Goal: Share content: Share content

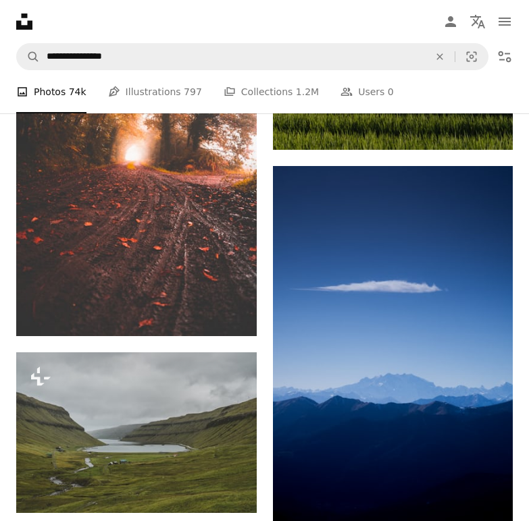
scroll to position [8923, 0]
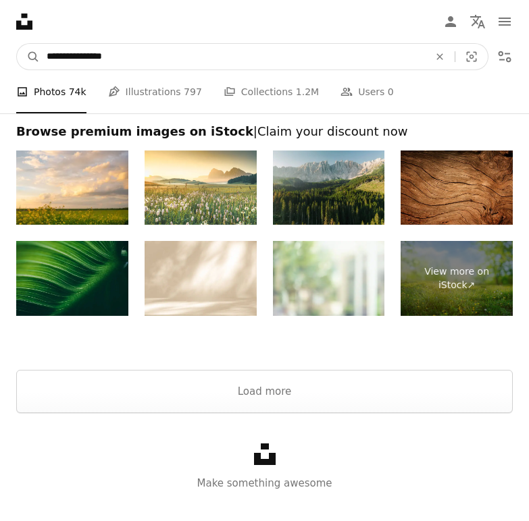
click at [71, 55] on input "**********" at bounding box center [232, 57] width 385 height 26
drag, startPoint x: 71, startPoint y: 55, endPoint x: 40, endPoint y: 65, distance: 32.5
click at [40, 65] on input "**********" at bounding box center [232, 57] width 385 height 26
type input "**********"
click button "A magnifying glass" at bounding box center [28, 57] width 23 height 26
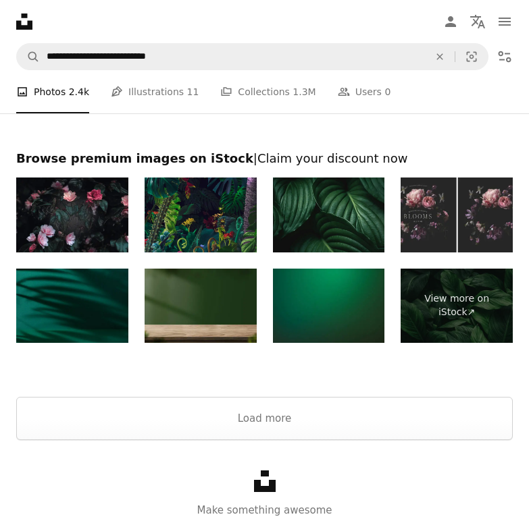
scroll to position [3371, 0]
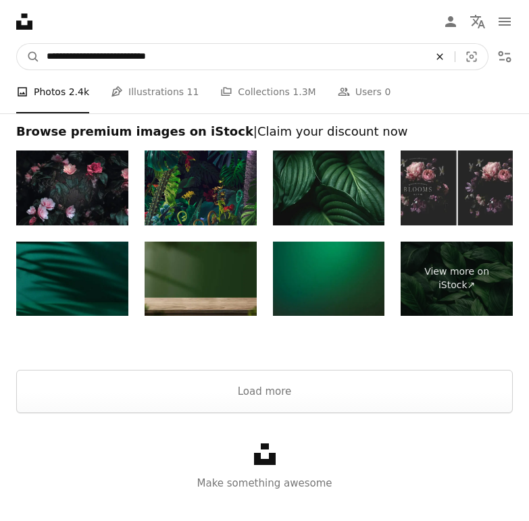
click at [446, 55] on icon "An X shape" at bounding box center [440, 56] width 30 height 11
type input "**********"
click button "A magnifying glass" at bounding box center [28, 57] width 23 height 26
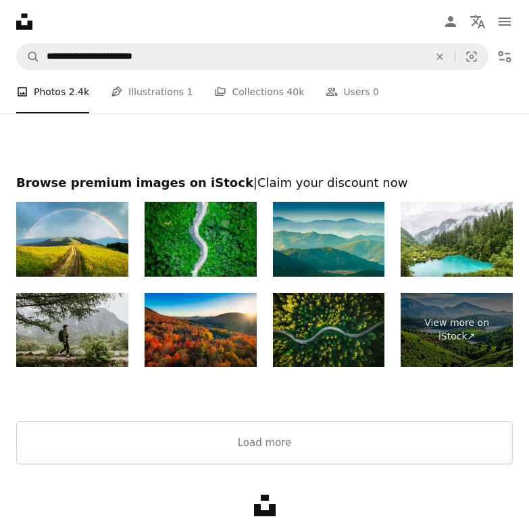
scroll to position [2652, 0]
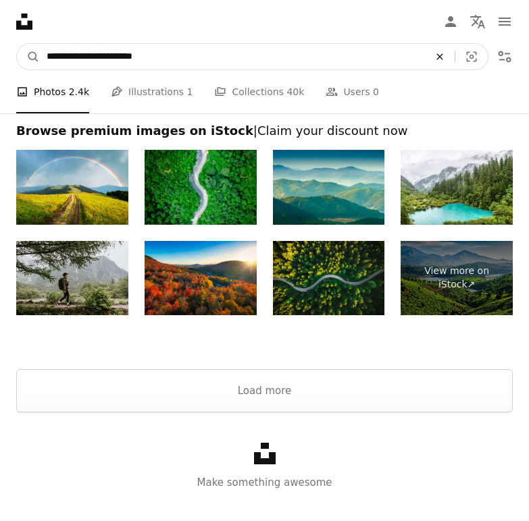
click at [448, 51] on button "An X shape" at bounding box center [440, 57] width 30 height 26
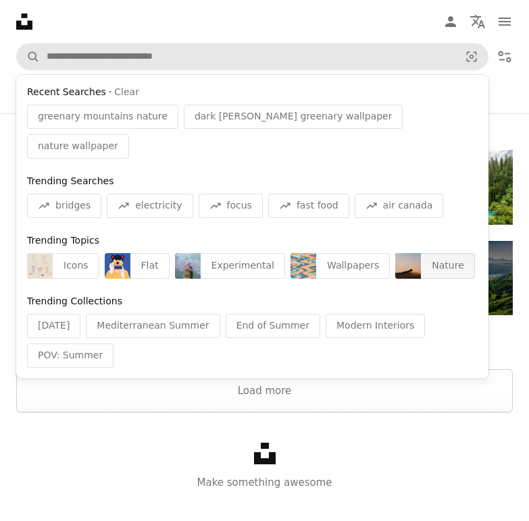
click at [421, 253] on div "Nature" at bounding box center [447, 266] width 53 height 26
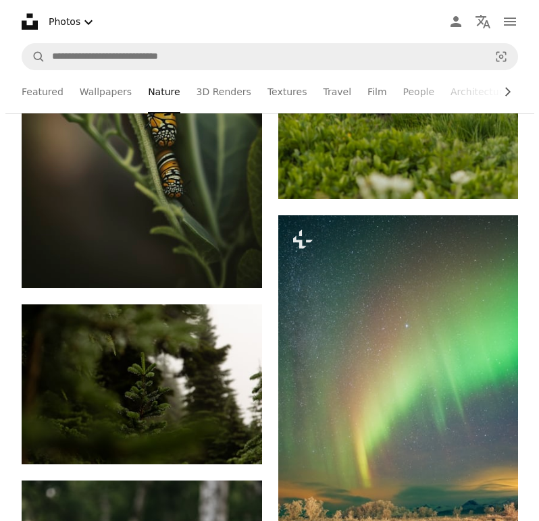
scroll to position [6121, 0]
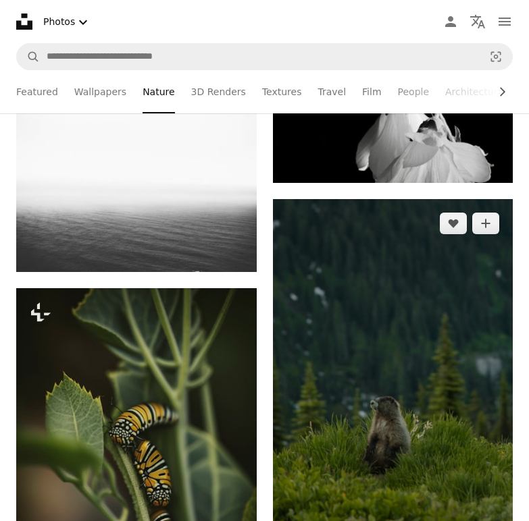
click at [464, 442] on img at bounding box center [393, 379] width 240 height 360
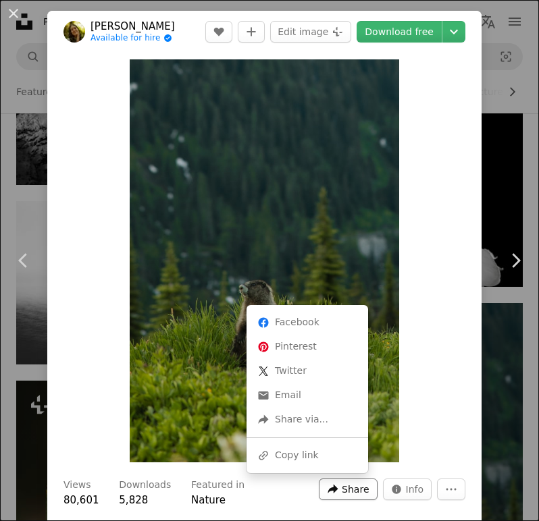
click at [342, 489] on span "Share" at bounding box center [355, 489] width 27 height 20
click at [281, 456] on div "A URL sharing icon (chains) Copy link" at bounding box center [307, 456] width 111 height 24
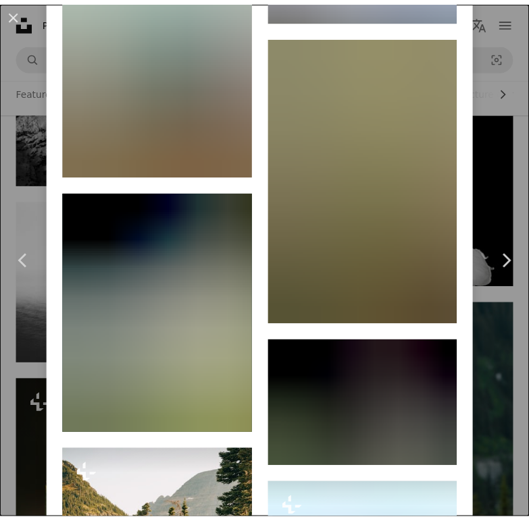
scroll to position [3600, 0]
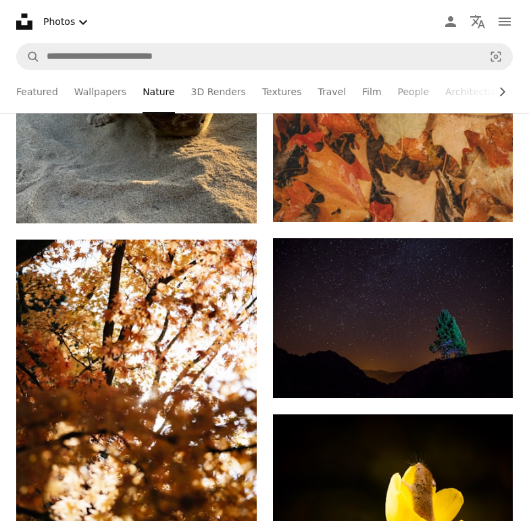
scroll to position [15842, 0]
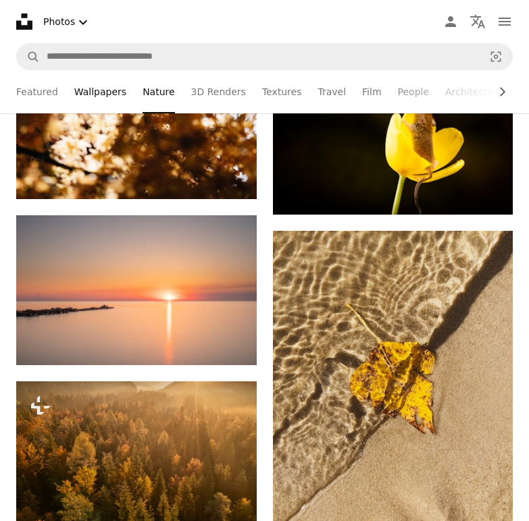
click at [100, 92] on link "Wallpapers" at bounding box center [100, 91] width 52 height 43
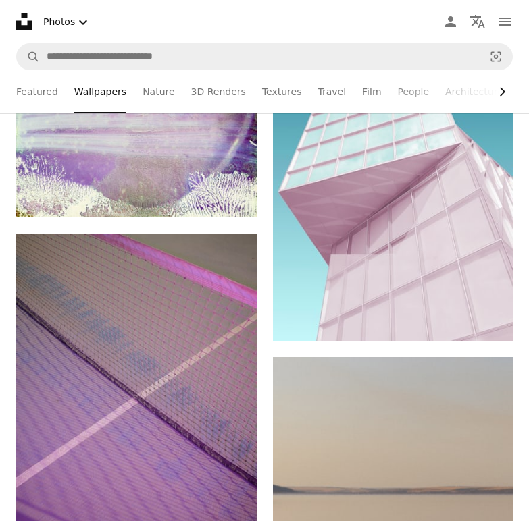
scroll to position [1080, 0]
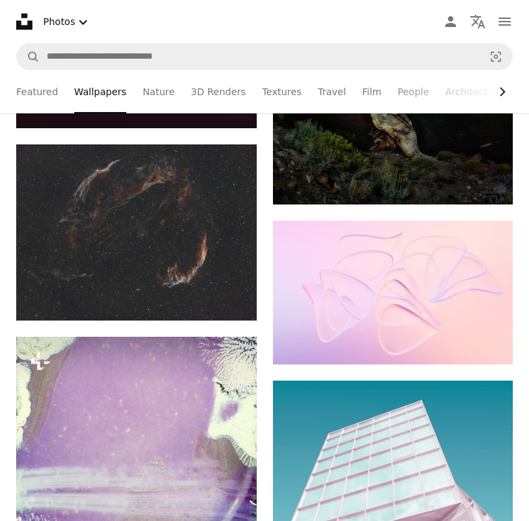
click at [501, 95] on icon "button" at bounding box center [502, 91] width 5 height 9
click at [394, 94] on link "Street Photography" at bounding box center [440, 91] width 92 height 43
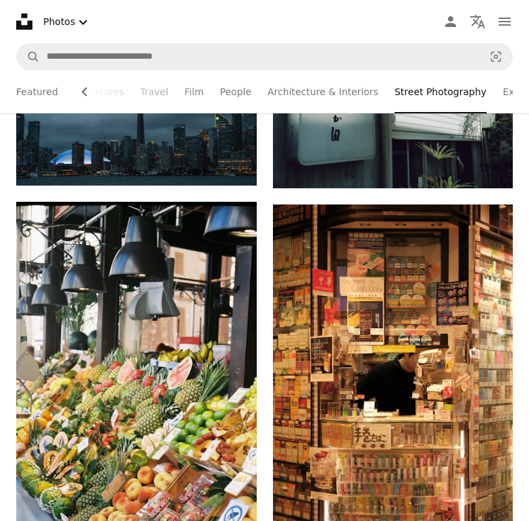
scroll to position [1080, 0]
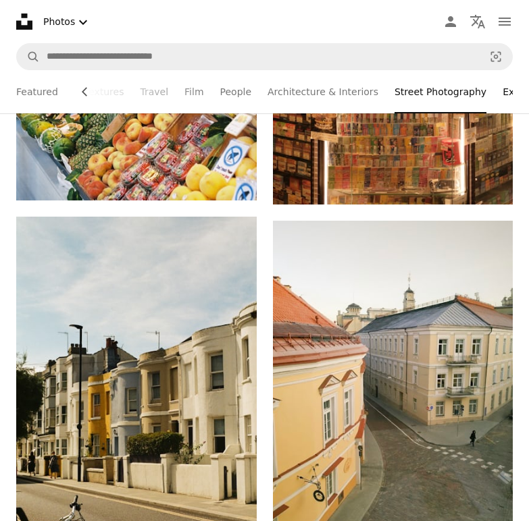
click at [502, 93] on link "Experimental" at bounding box center [533, 91] width 63 height 43
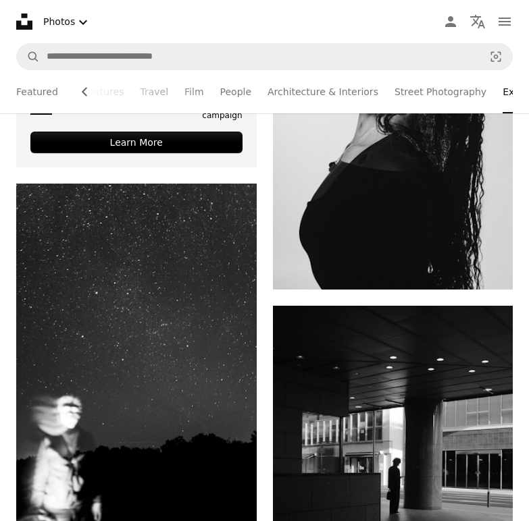
scroll to position [5041, 0]
